Goal: Find specific page/section: Find specific page/section

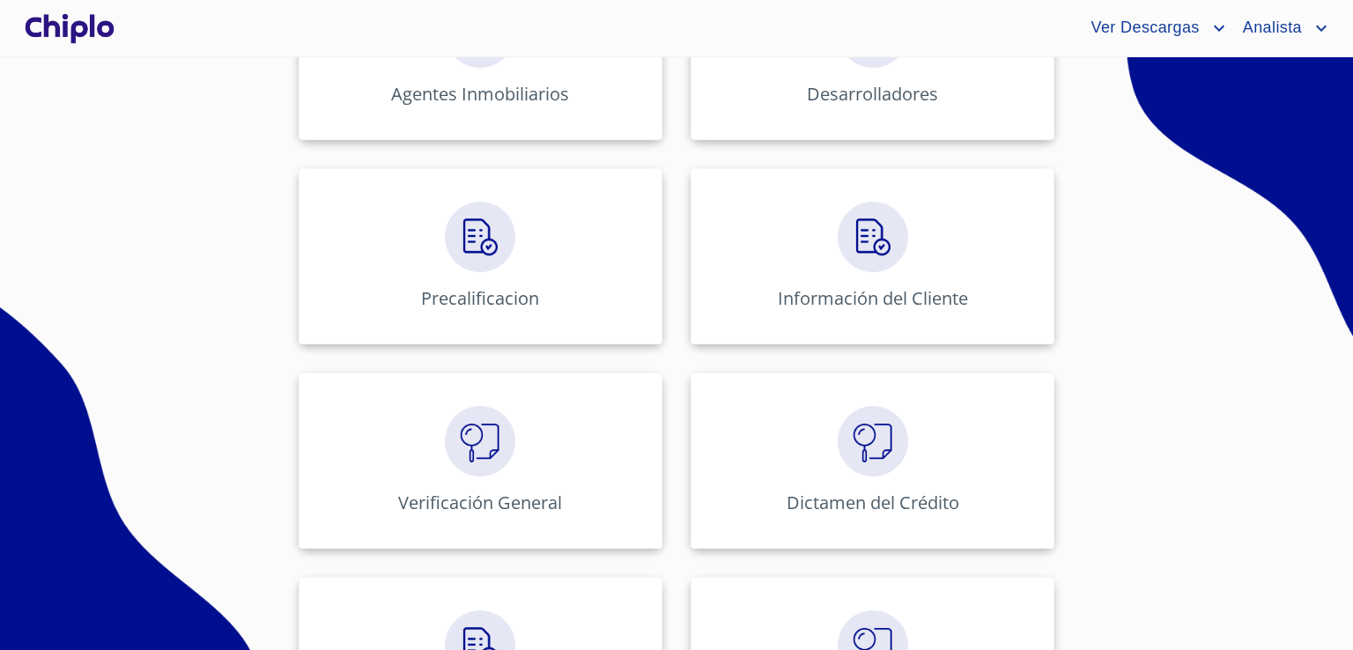
scroll to position [689, 0]
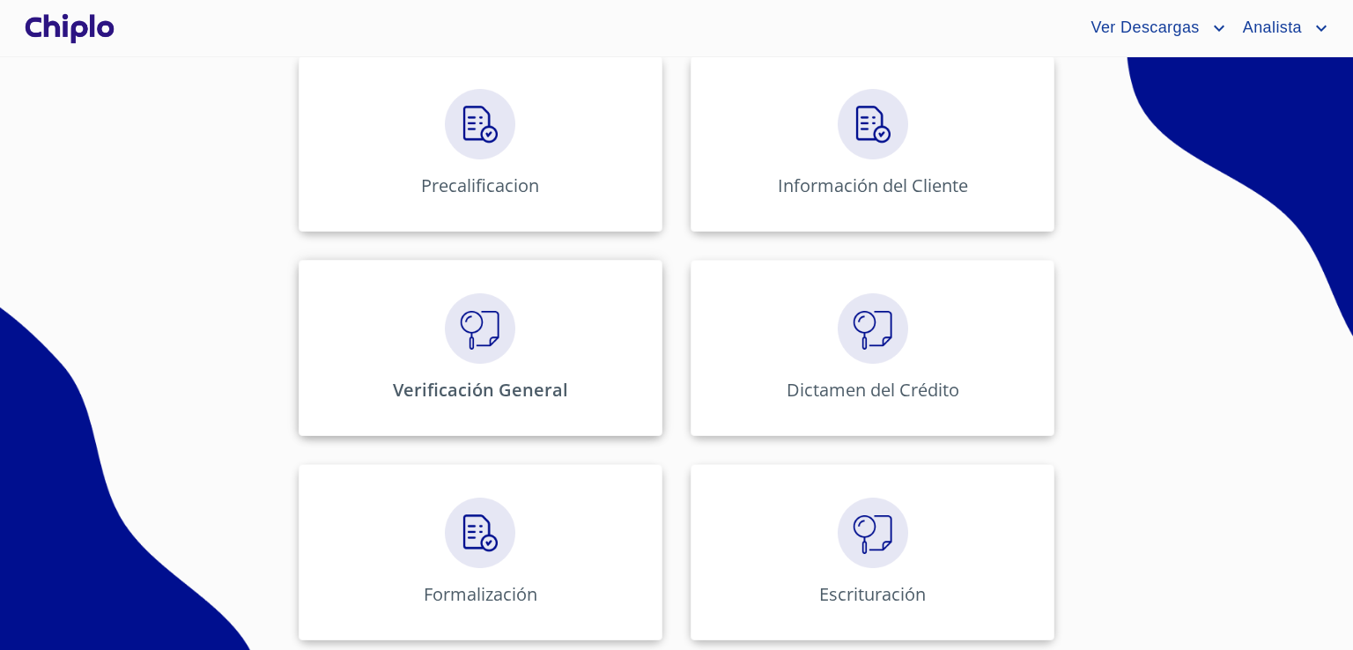
click at [486, 356] on img at bounding box center [480, 328] width 70 height 70
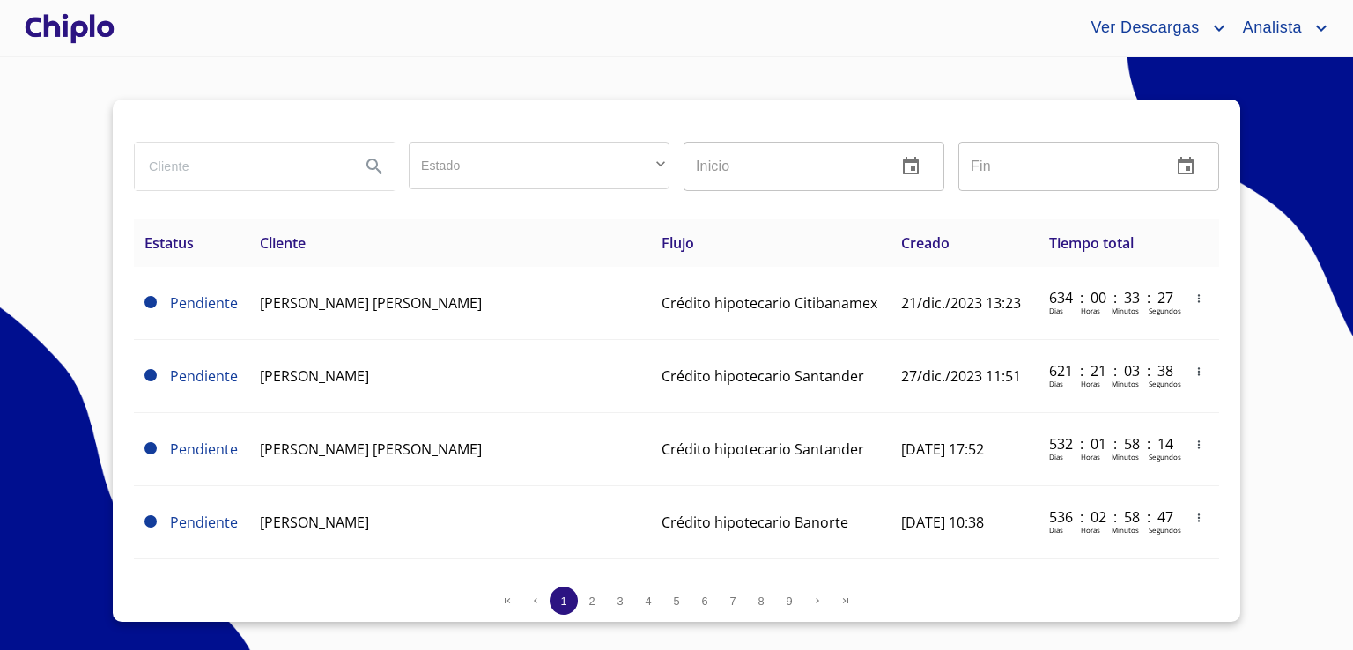
click at [176, 159] on input "search" at bounding box center [240, 167] width 211 height 48
type input "santiago massimi"
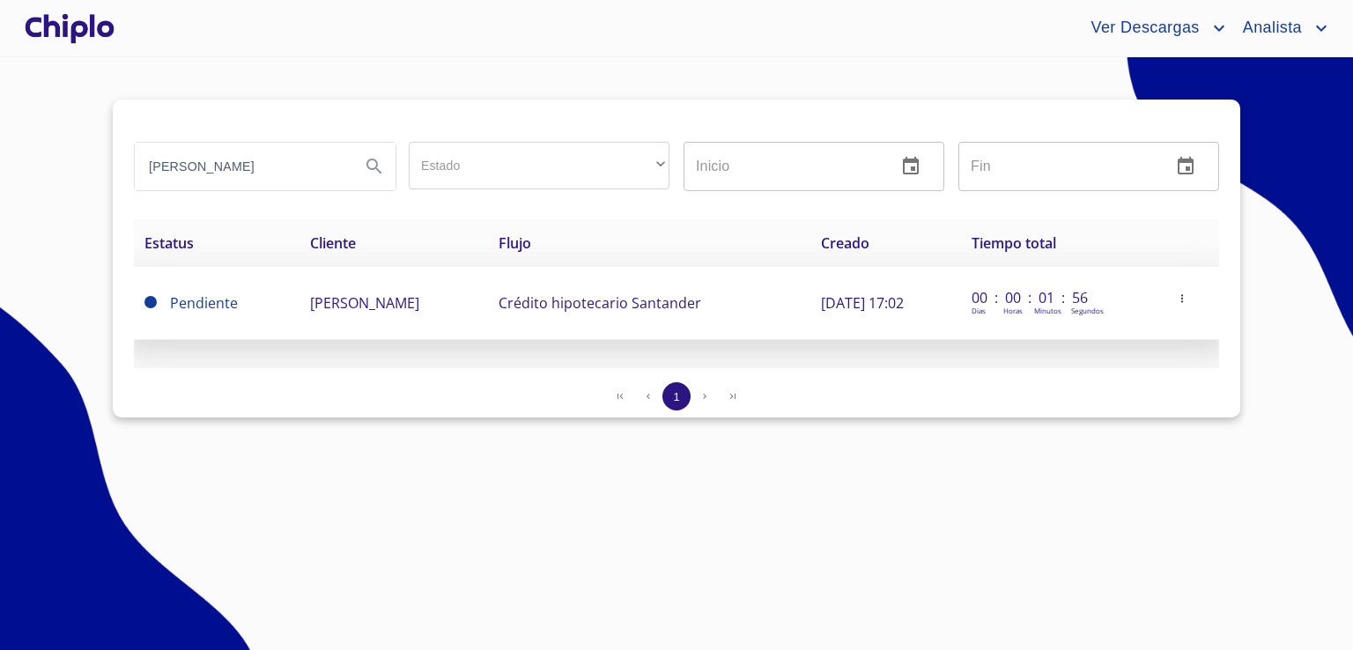
click at [310, 307] on span "[PERSON_NAME] REVELO" at bounding box center [364, 302] width 109 height 19
